Goal: Check status

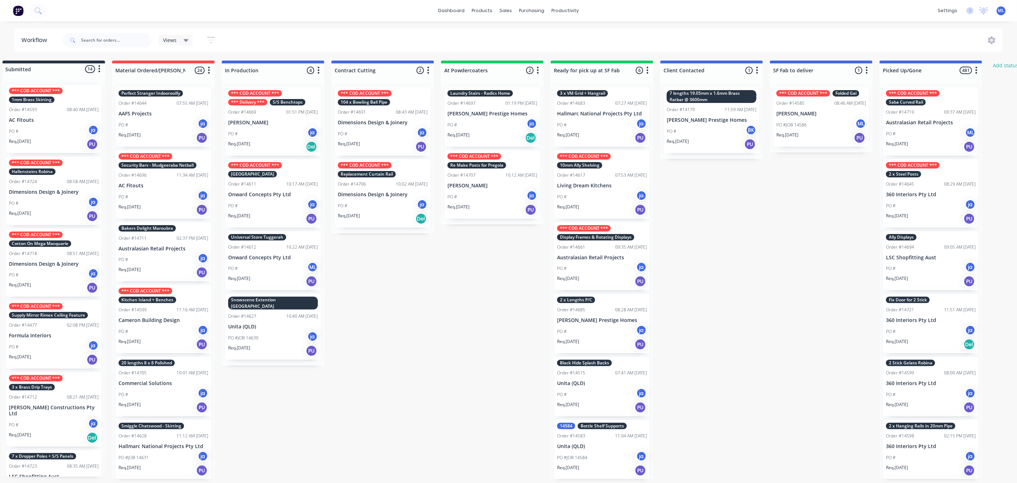
scroll to position [160, 0]
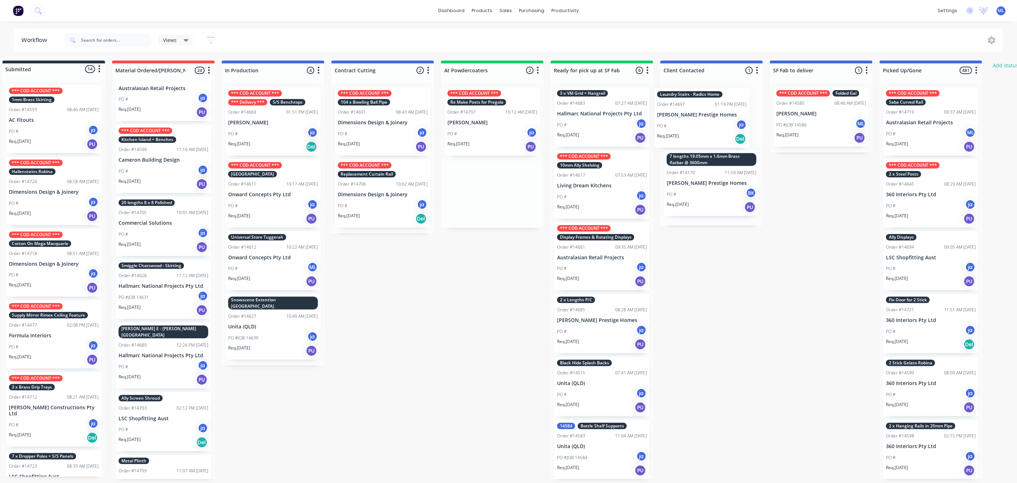
drag, startPoint x: 475, startPoint y: 112, endPoint x: 688, endPoint y: 113, distance: 213.7
click at [688, 113] on div "Submitted 14 Status colour #273444 hex #273444 Save Cancel Summaries Total orde…" at bounding box center [576, 270] width 1188 height 418
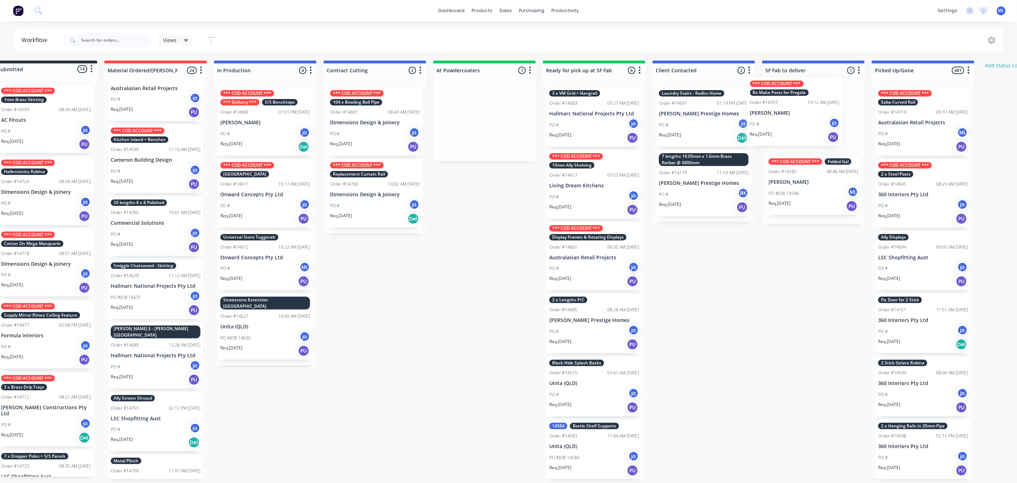
scroll to position [0, 25]
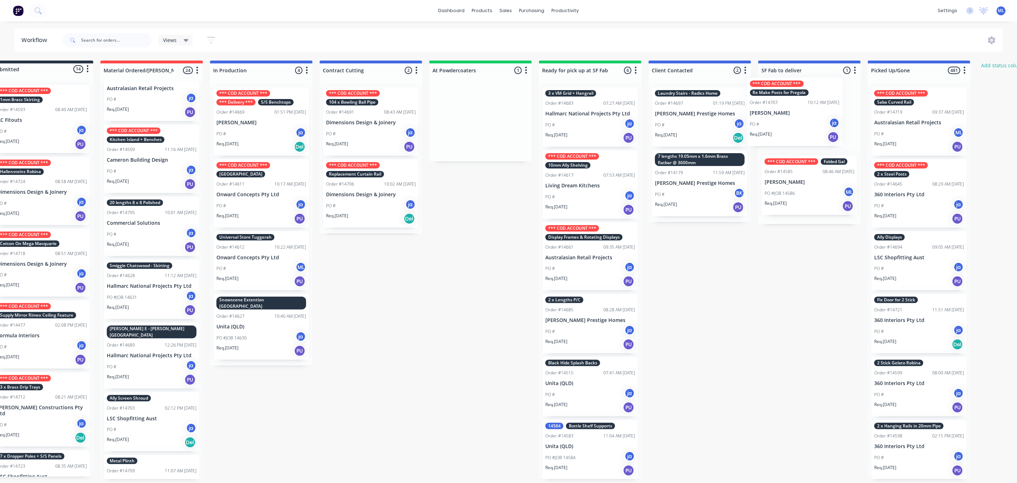
drag, startPoint x: 485, startPoint y: 123, endPoint x: 790, endPoint y: 113, distance: 305.0
click at [790, 113] on div "Submitted 14 Status colour #273444 hex #273444 Save Cancel Summaries Total orde…" at bounding box center [564, 270] width 1188 height 418
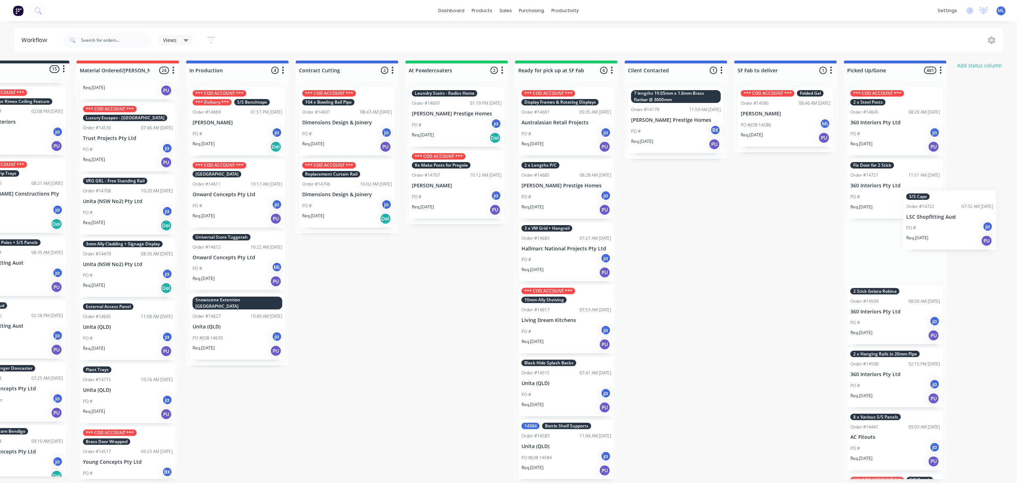
scroll to position [4, 121]
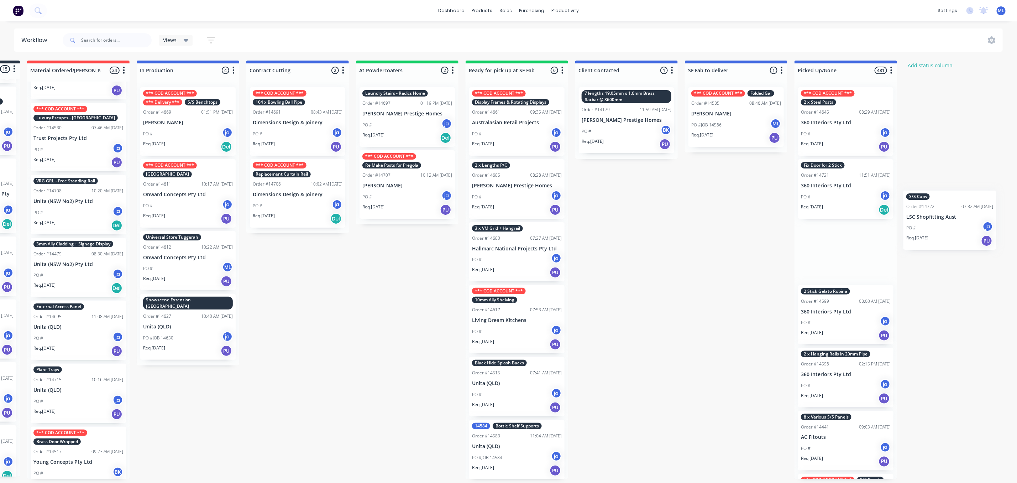
drag, startPoint x: 69, startPoint y: 323, endPoint x: 951, endPoint y: 222, distance: 887.4
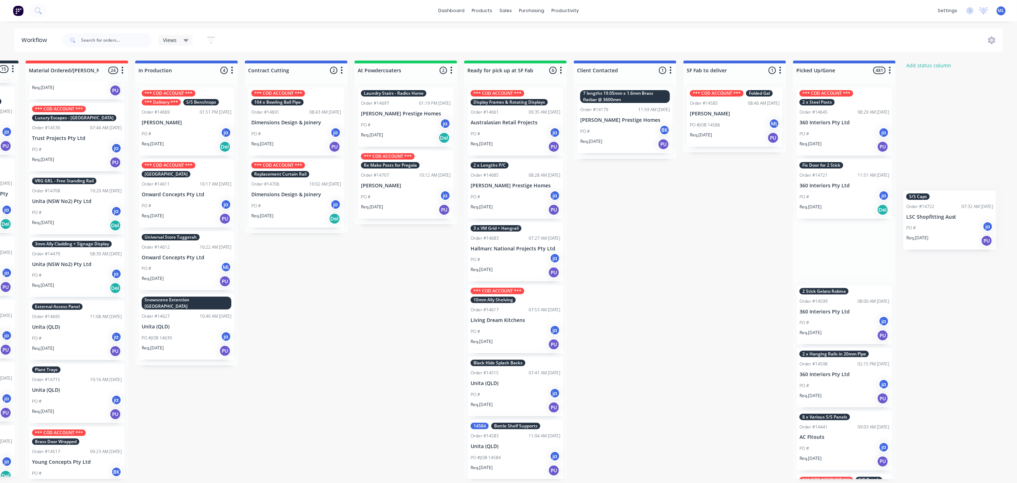
click at [964, 215] on div "Submitted 15 Status colour #273444 hex #273444 Save Cancel Summaries Total orde…" at bounding box center [489, 270] width 1188 height 418
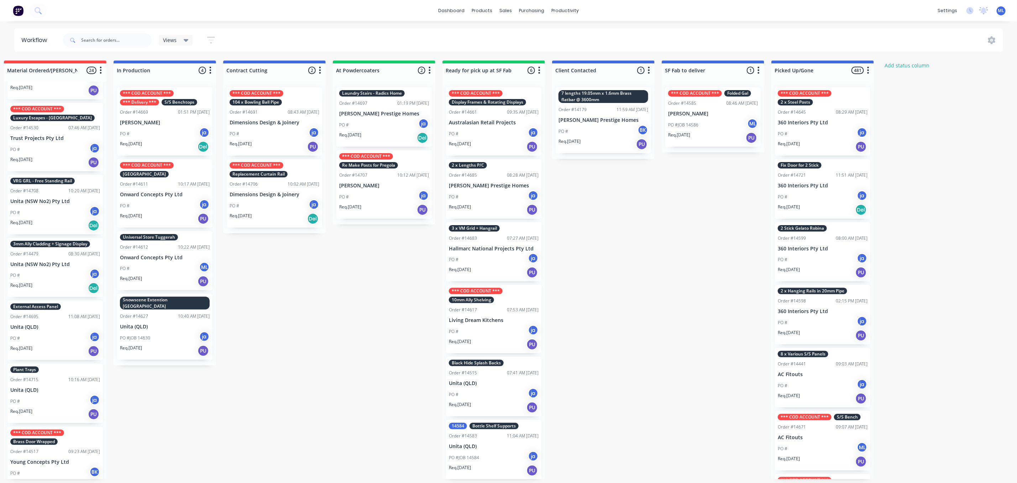
drag, startPoint x: 951, startPoint y: 222, endPoint x: 938, endPoint y: 226, distance: 13.9
click at [943, 231] on div "Submitted 15 Status colour #273444 hex #273444 Save Cancel Summaries Total orde…" at bounding box center [468, 270] width 1188 height 418
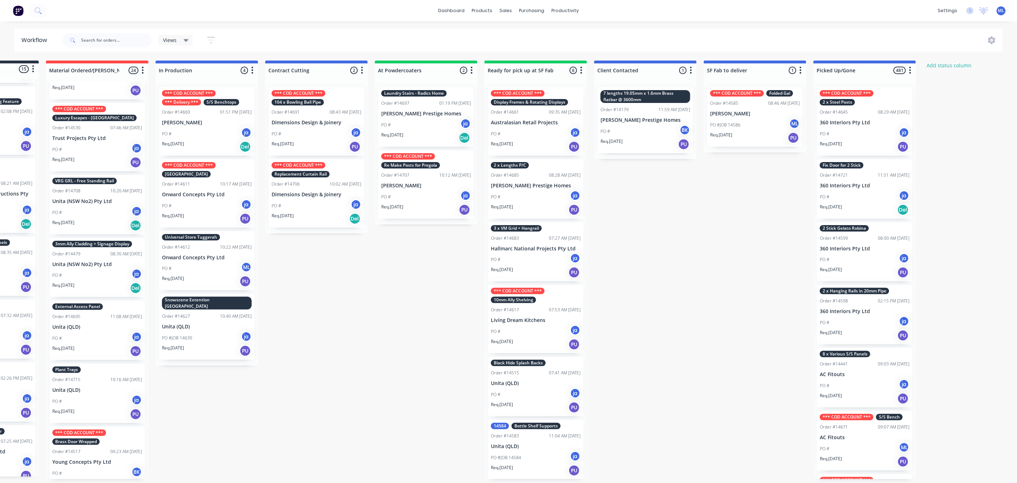
scroll to position [4, 0]
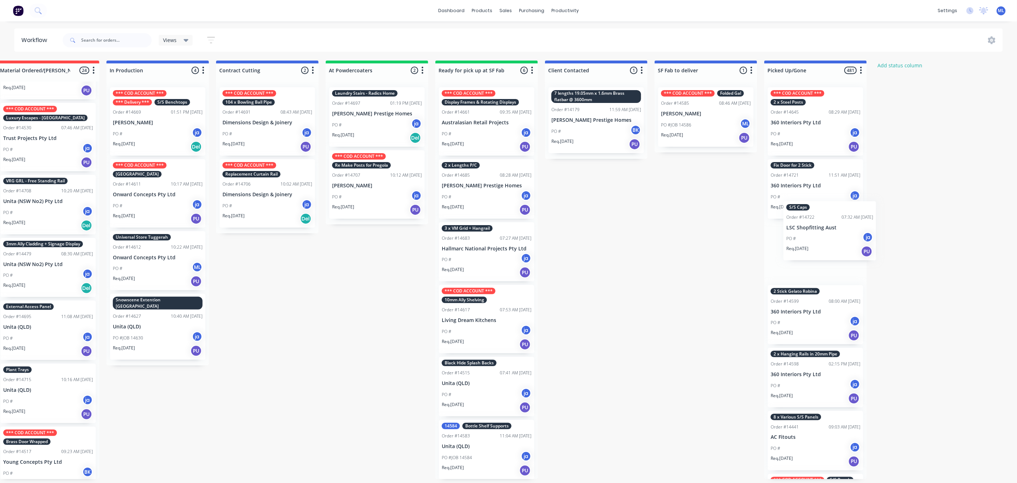
drag, startPoint x: 61, startPoint y: 318, endPoint x: 824, endPoint y: 236, distance: 767.0
click at [824, 236] on div "Submitted 15 Status colour #273444 hex #273444 Save Cancel Summaries Total orde…" at bounding box center [460, 270] width 1188 height 418
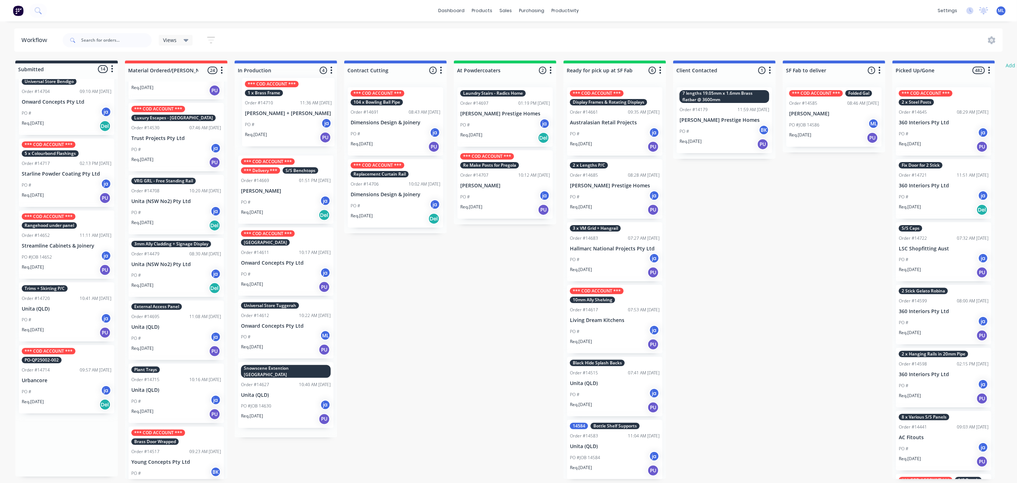
scroll to position [0, 0]
drag, startPoint x: 67, startPoint y: 463, endPoint x: 287, endPoint y: 129, distance: 400.1
click at [287, 129] on div "Submitted 14 Status colour #273444 hex #273444 Save Cancel Summaries Total orde…" at bounding box center [589, 270] width 1188 height 418
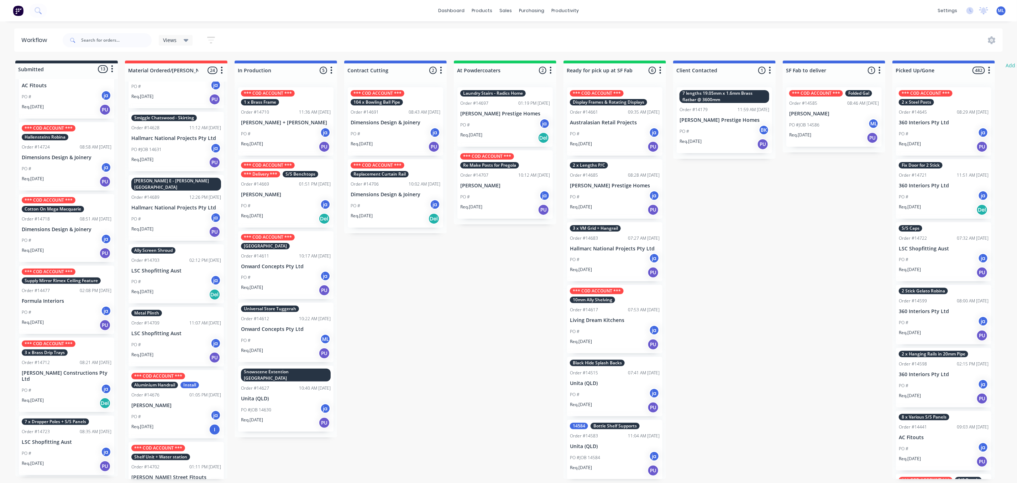
scroll to position [53, 0]
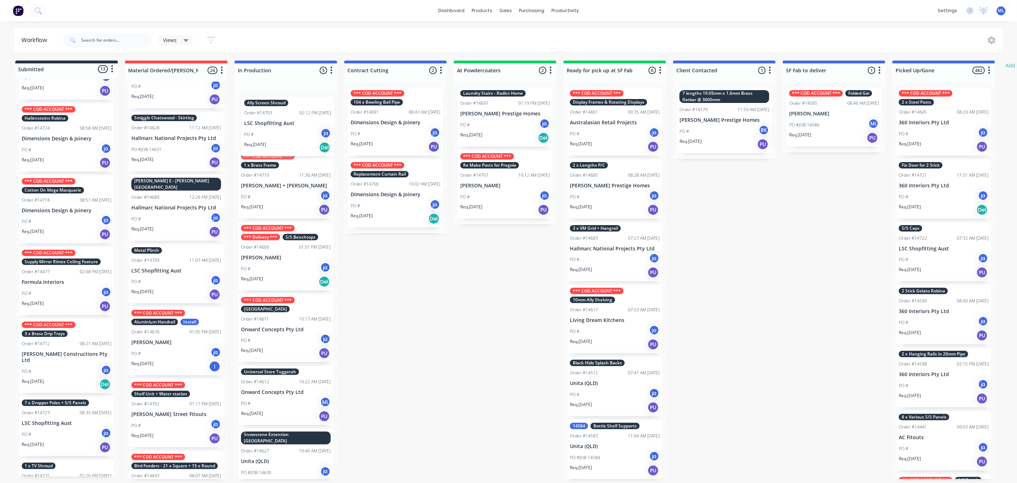
drag, startPoint x: 153, startPoint y: 256, endPoint x: 271, endPoint y: 115, distance: 183.6
click at [270, 116] on div "Submitted 13 Status colour #273444 hex #273444 Save Cancel Summaries Total orde…" at bounding box center [589, 270] width 1188 height 418
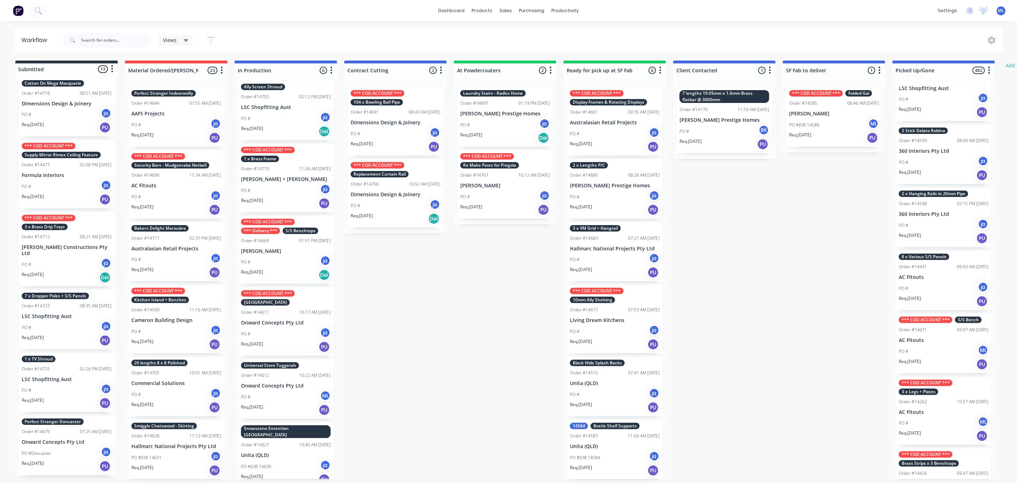
scroll to position [214, 0]
